Goal: Information Seeking & Learning: Understand process/instructions

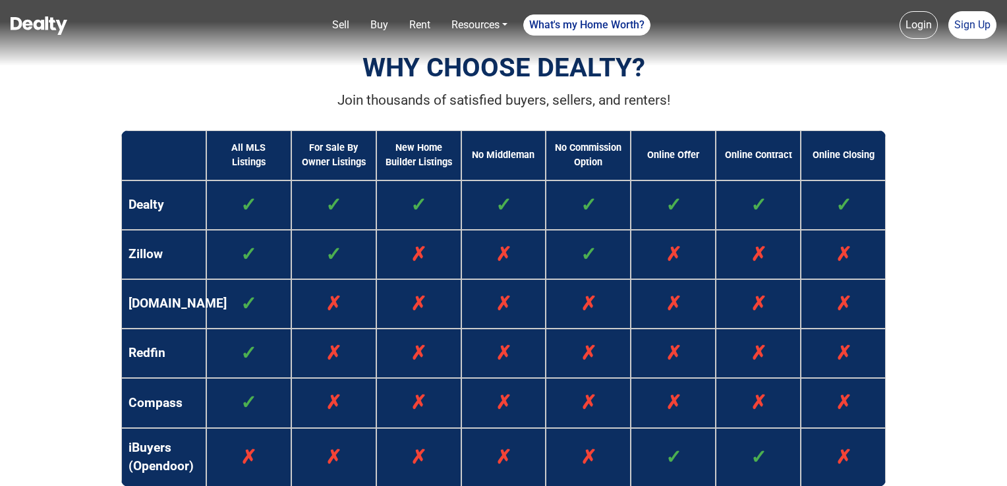
scroll to position [922, 0]
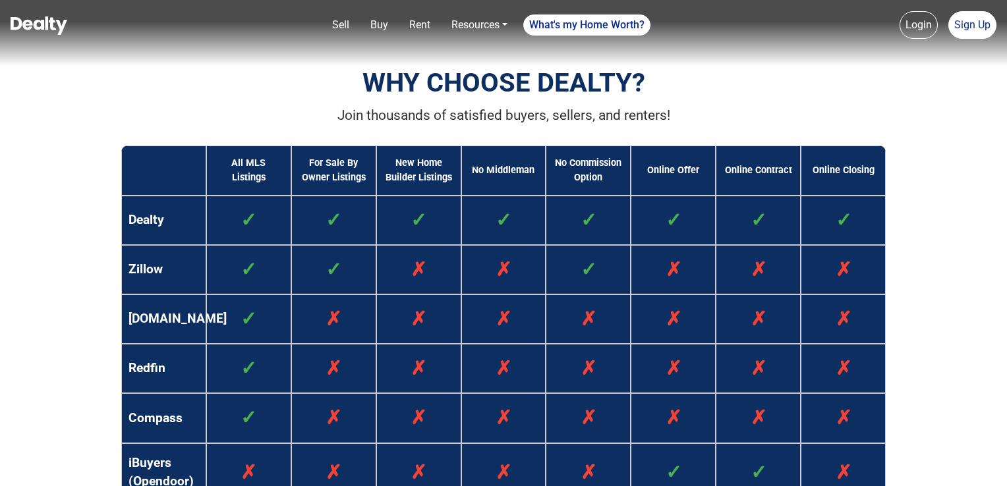
click at [494, 207] on td "✓" at bounding box center [503, 220] width 85 height 49
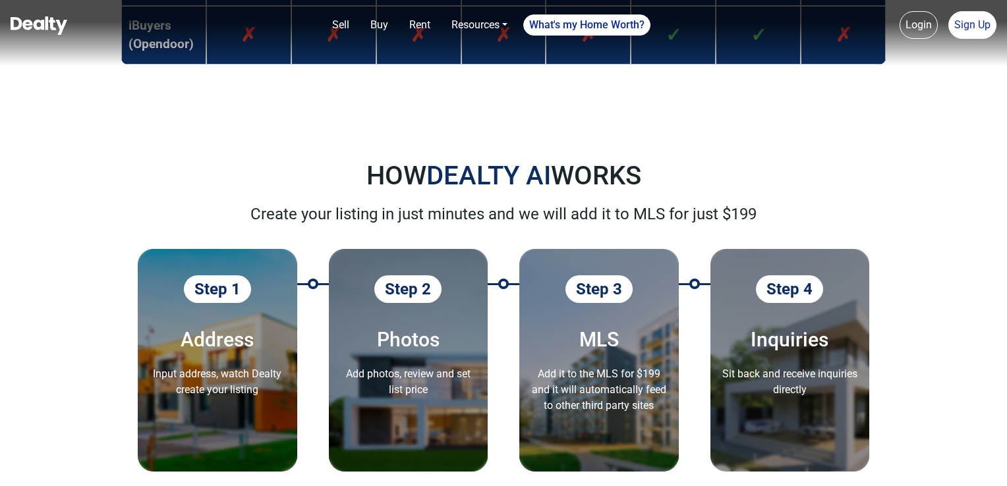
scroll to position [1449, 0]
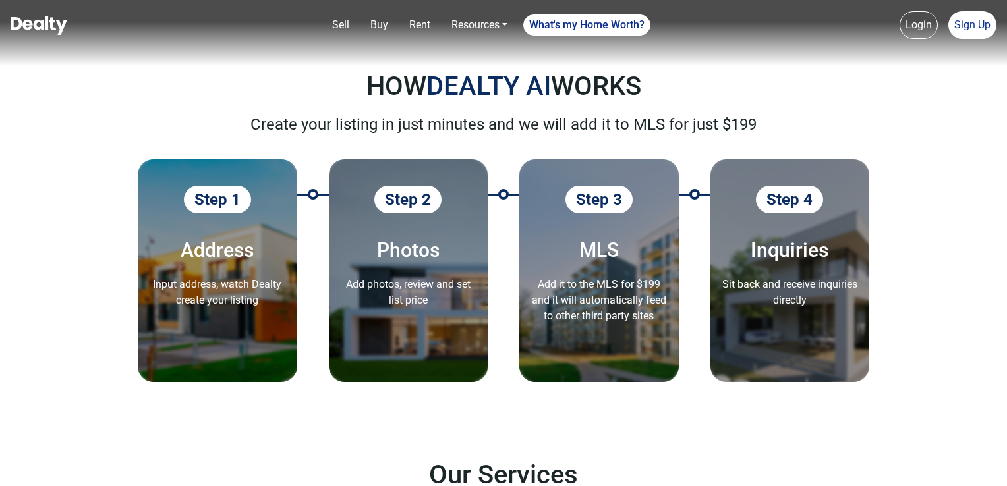
click at [227, 197] on span "Step 1" at bounding box center [217, 200] width 67 height 28
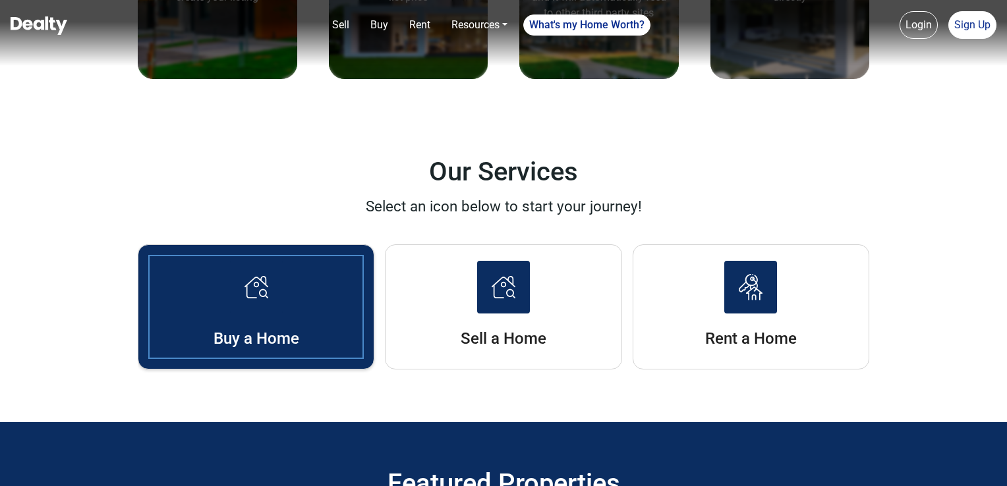
scroll to position [1779, 0]
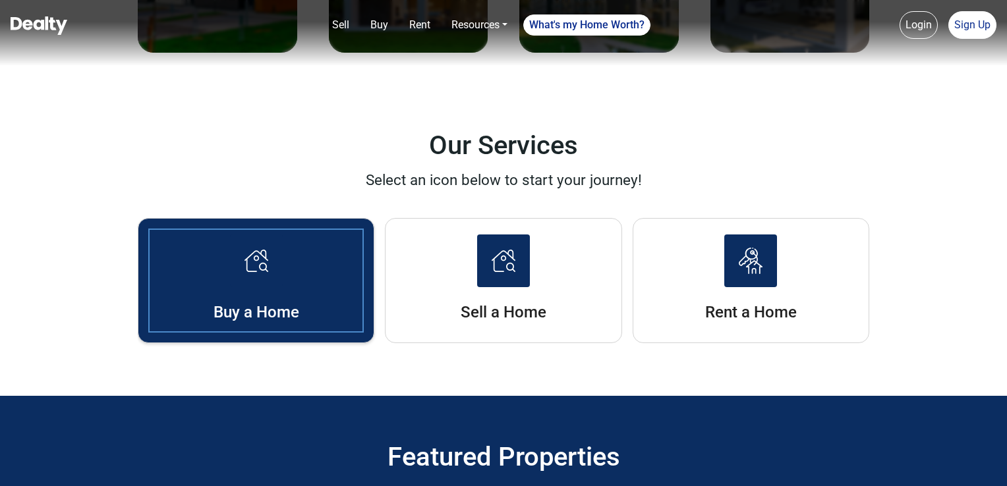
click at [223, 303] on h5 "Buy a Home" at bounding box center [255, 312] width 235 height 18
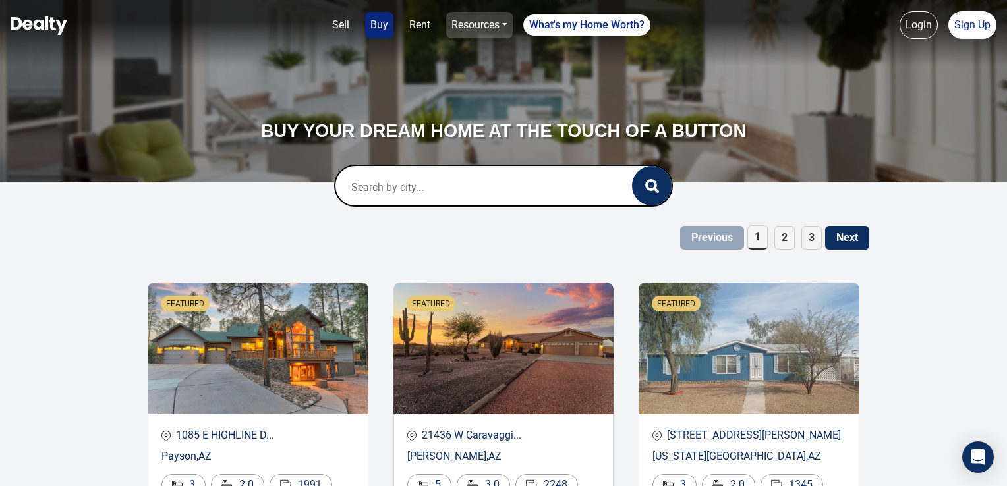
click at [501, 22] on link "Resources" at bounding box center [479, 25] width 67 height 26
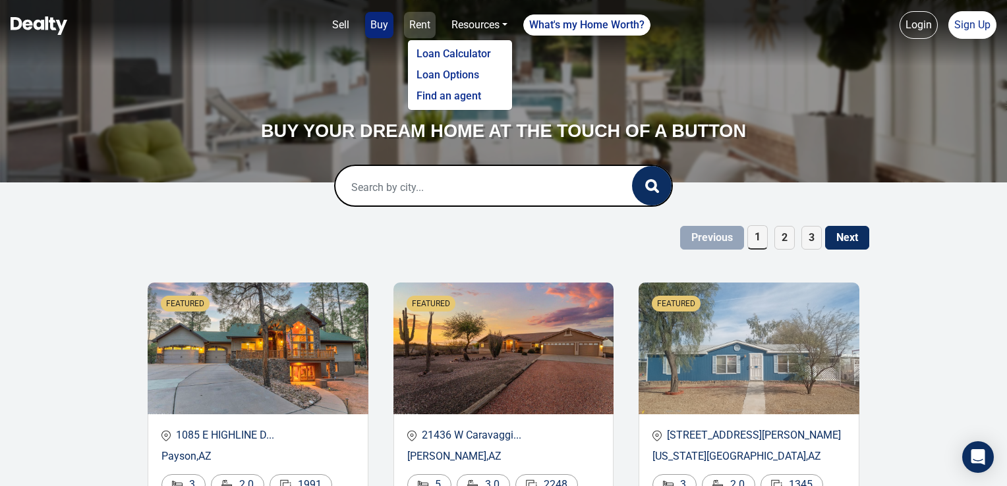
click at [426, 25] on link "Rent" at bounding box center [420, 25] width 32 height 26
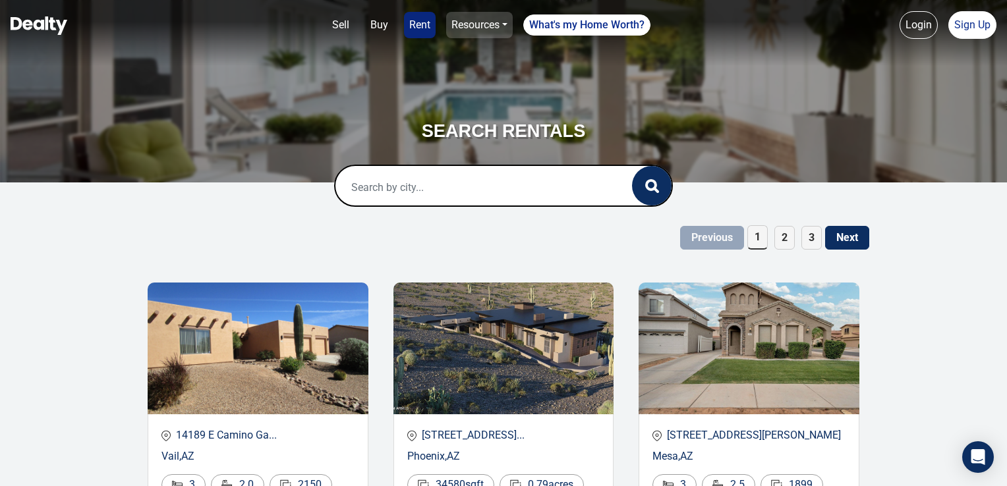
click at [493, 24] on link "Resources" at bounding box center [479, 25] width 67 height 26
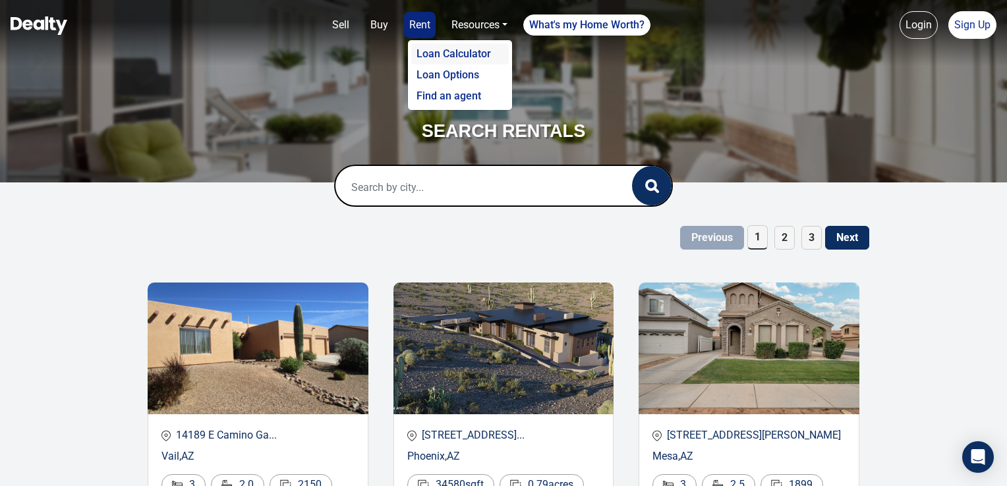
click at [472, 52] on link "Loan Calculator" at bounding box center [459, 53] width 97 height 21
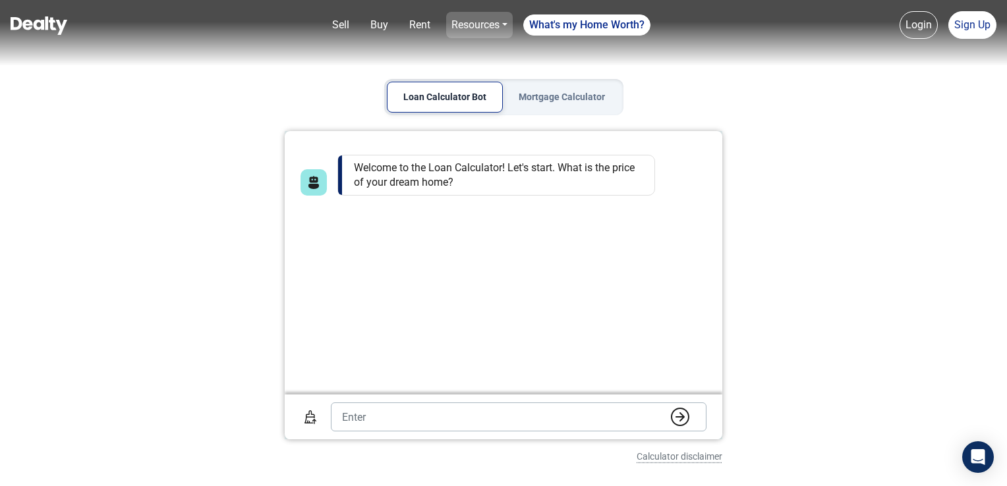
click at [503, 22] on link "Resources" at bounding box center [479, 25] width 67 height 26
